Goal: Transaction & Acquisition: Purchase product/service

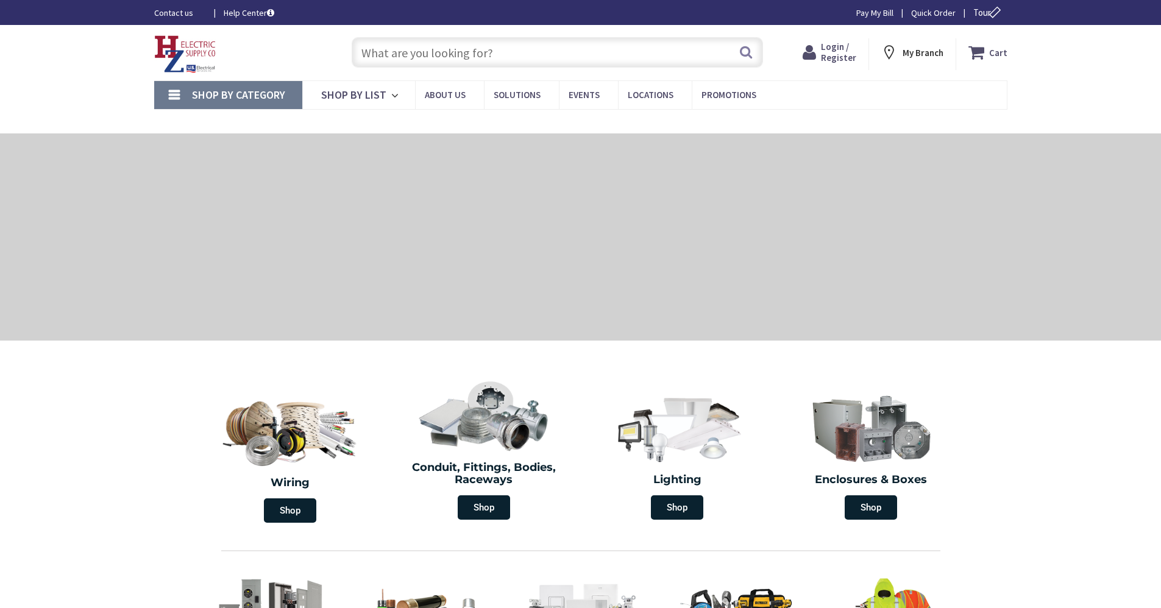
click at [556, 43] on input "text" at bounding box center [557, 52] width 411 height 30
type input "Cauterskill Rd, [GEOGRAPHIC_DATA], [GEOGRAPHIC_DATA] 12414, [GEOGRAPHIC_DATA]"
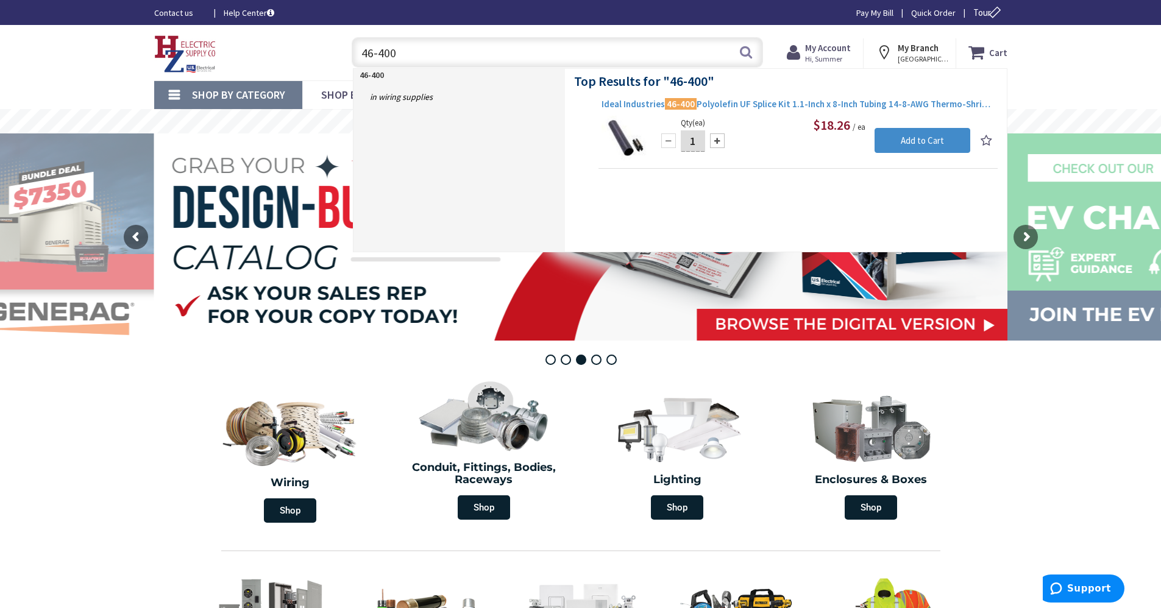
type input "46-400"
click at [826, 106] on span "Ideal Industries 46-400 Polyolefin UF Splice Kit 1.1-Inch x 8-Inch Tubing 14-8-…" at bounding box center [797, 104] width 393 height 12
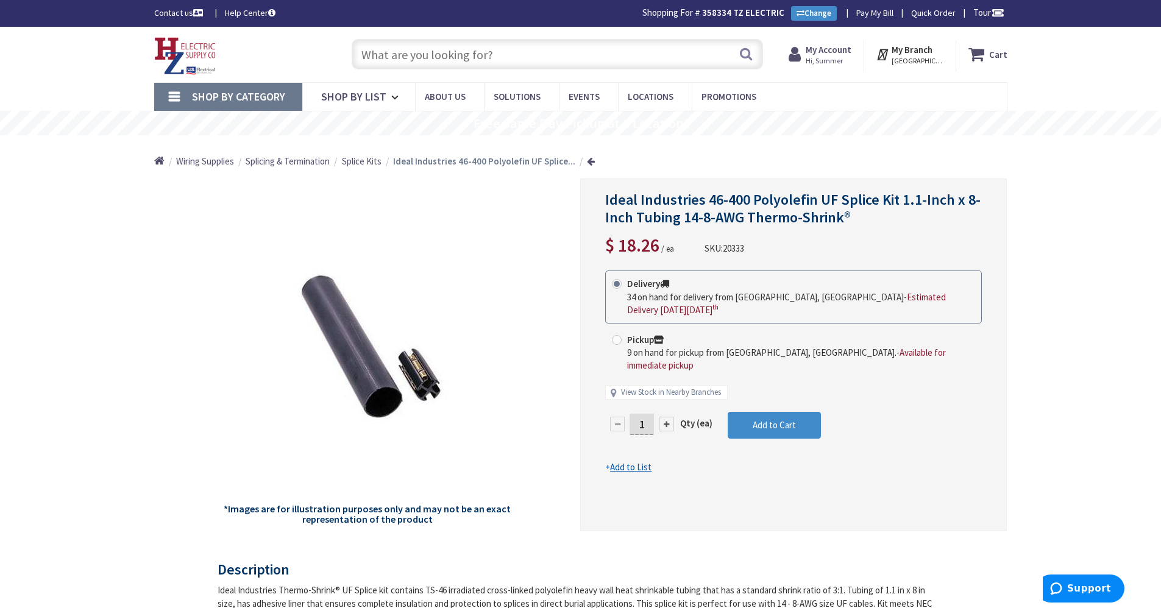
click at [660, 417] on div at bounding box center [666, 424] width 15 height 15
click at [660, 412] on div at bounding box center [793, 355] width 425 height 352
click at [665, 417] on div at bounding box center [666, 424] width 15 height 15
click at [665, 411] on div at bounding box center [793, 355] width 425 height 352
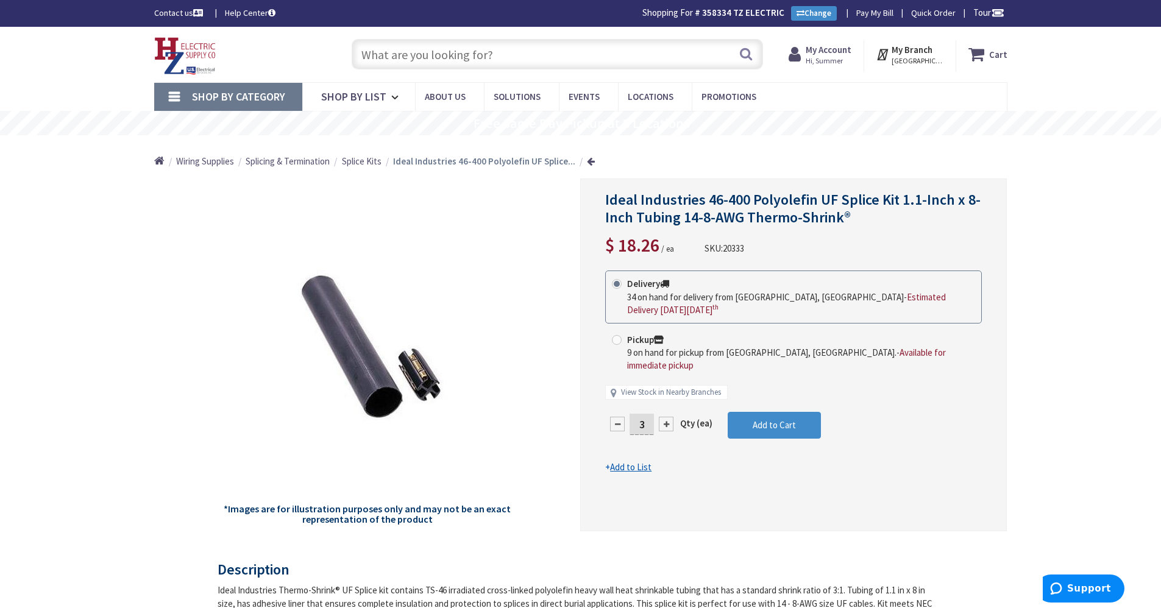
click at [665, 411] on form "This product is Discontinued Delivery 34 on hand for delivery from Middletown, …" at bounding box center [793, 371] width 377 height 203
click at [665, 417] on div at bounding box center [666, 424] width 15 height 15
type input "4"
click at [781, 419] on span "Add to Cart" at bounding box center [773, 425] width 43 height 12
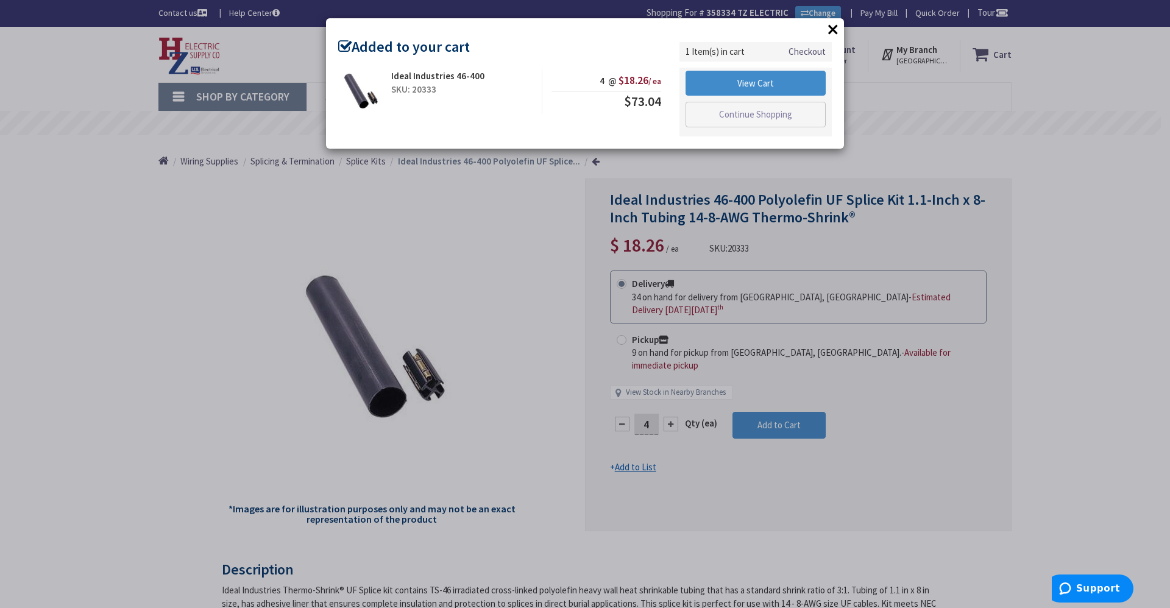
click at [451, 52] on div "× Added to your cart Ideal Industries 46-400 SKU: 20333 4 @ $18.26 / ea $73.04 …" at bounding box center [585, 83] width 518 height 130
click at [841, 24] on button "×" at bounding box center [833, 29] width 18 height 18
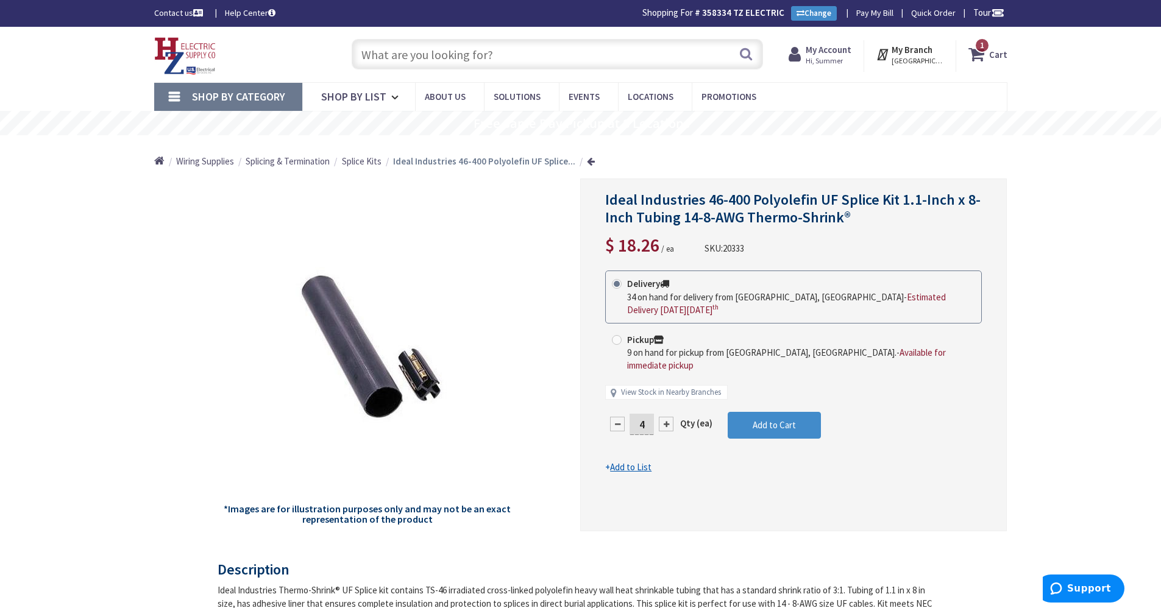
click at [632, 47] on input "text" at bounding box center [557, 54] width 411 height 30
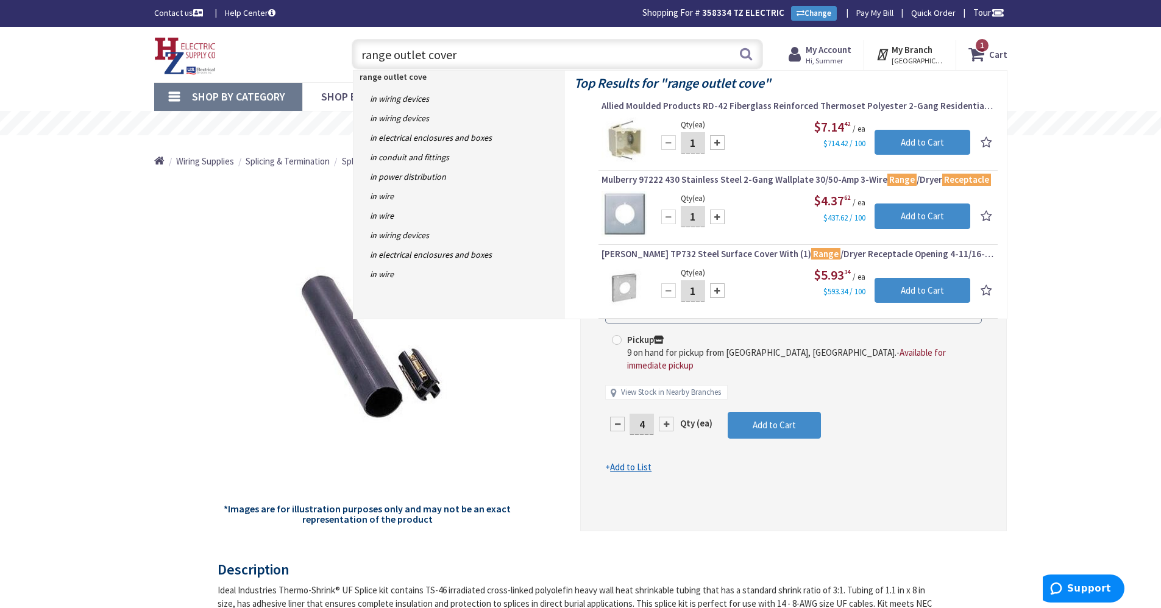
type input "range outlet covers"
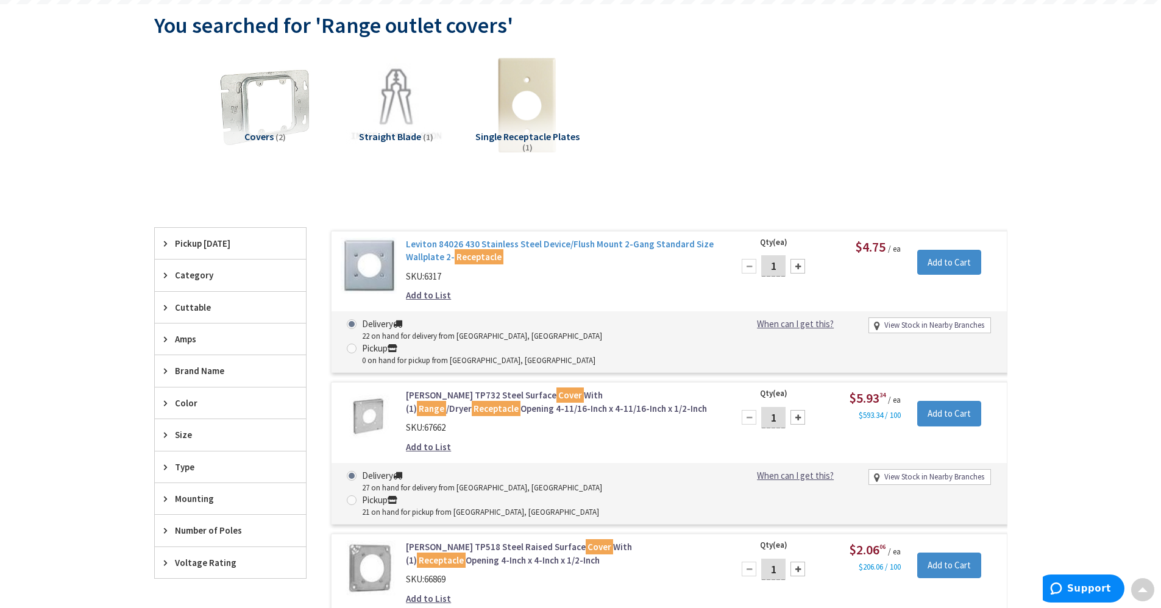
scroll to position [37, 0]
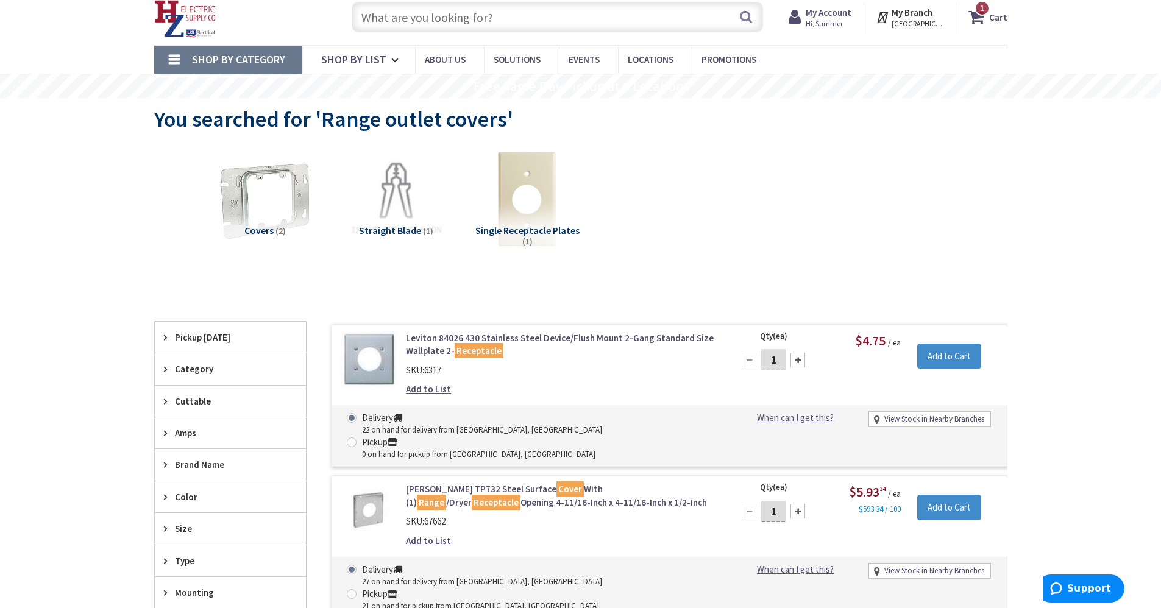
click at [461, 22] on input "text" at bounding box center [557, 17] width 411 height 30
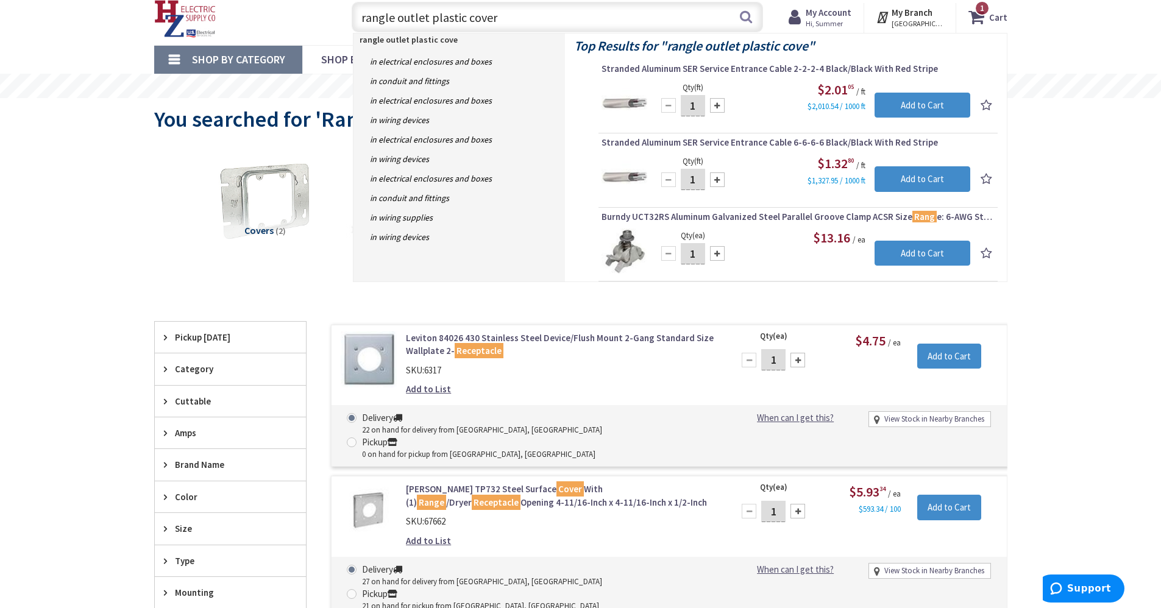
type input "rangle outlet plastic covers"
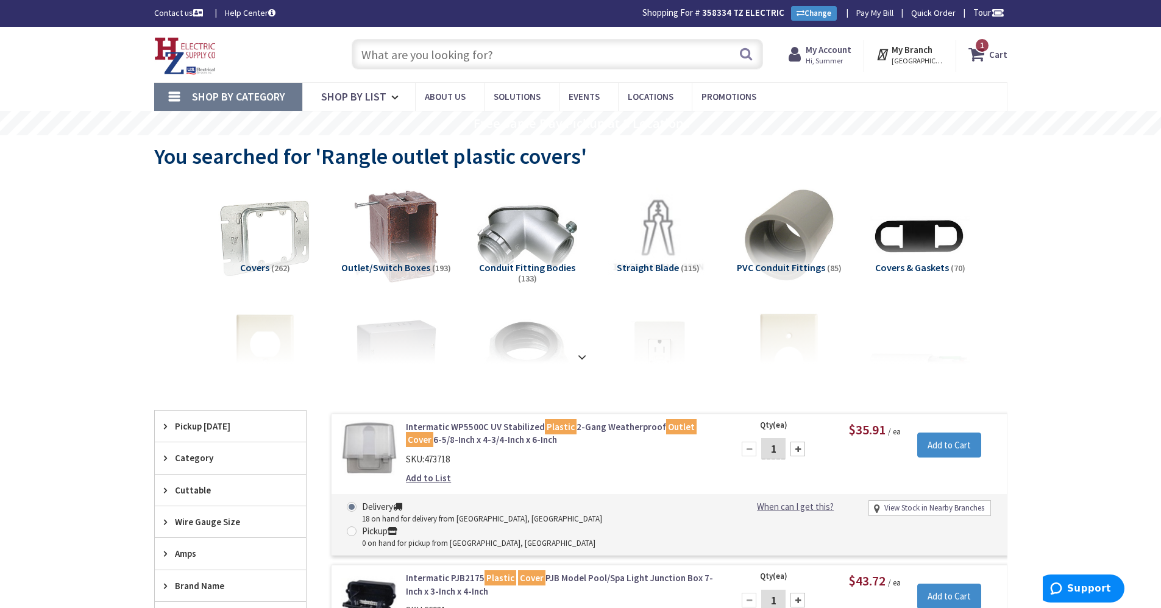
click at [992, 46] on strong "Cart" at bounding box center [998, 54] width 18 height 22
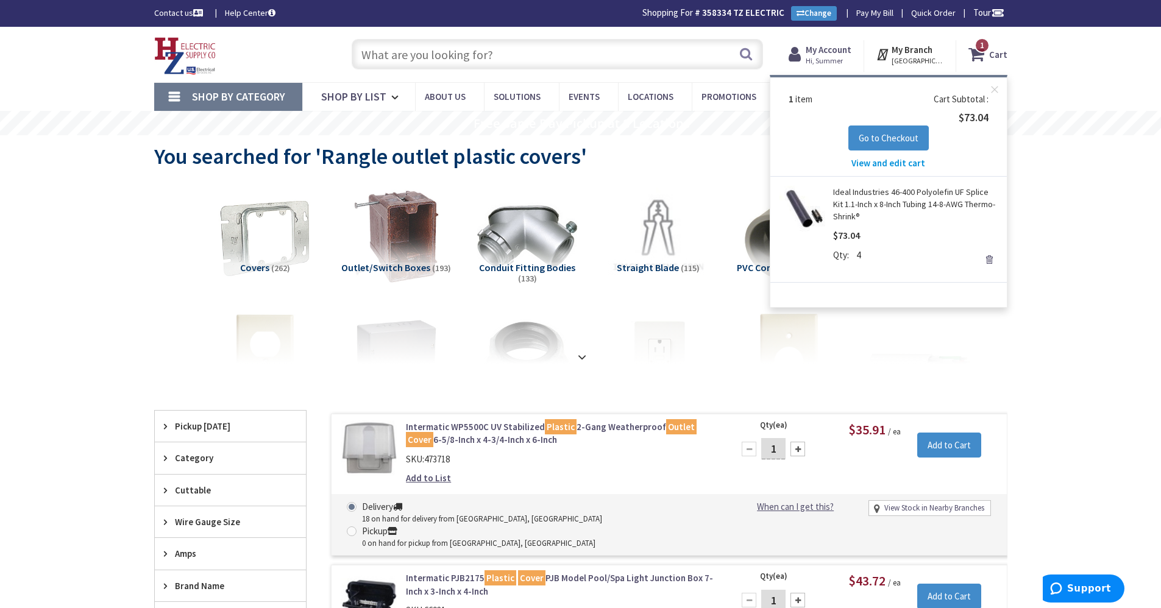
click at [988, 263] on link "Remove" at bounding box center [988, 259] width 17 height 17
